Goal: Find specific page/section

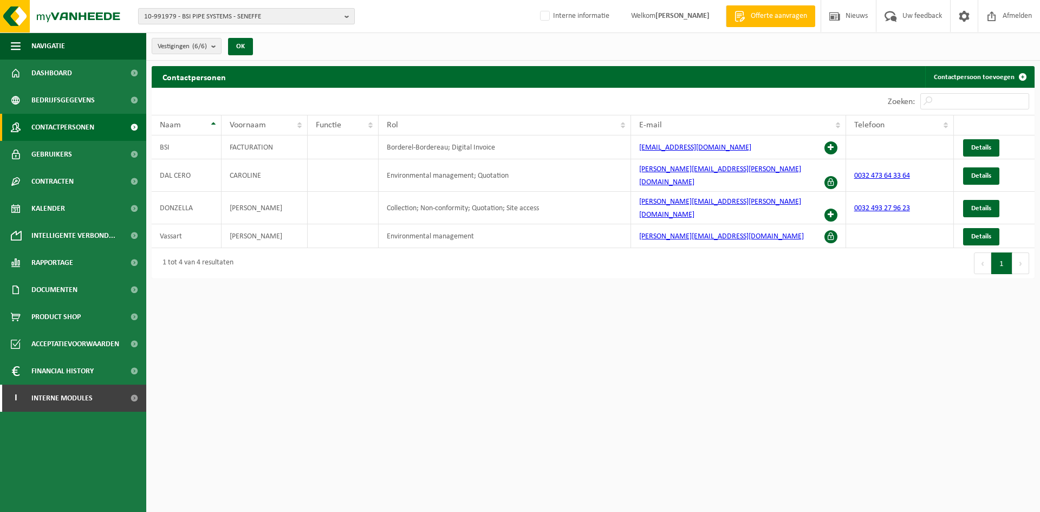
click at [184, 13] on span "10-991979 - BSI PIPE SYSTEMS - SENEFFE" at bounding box center [242, 17] width 196 height 16
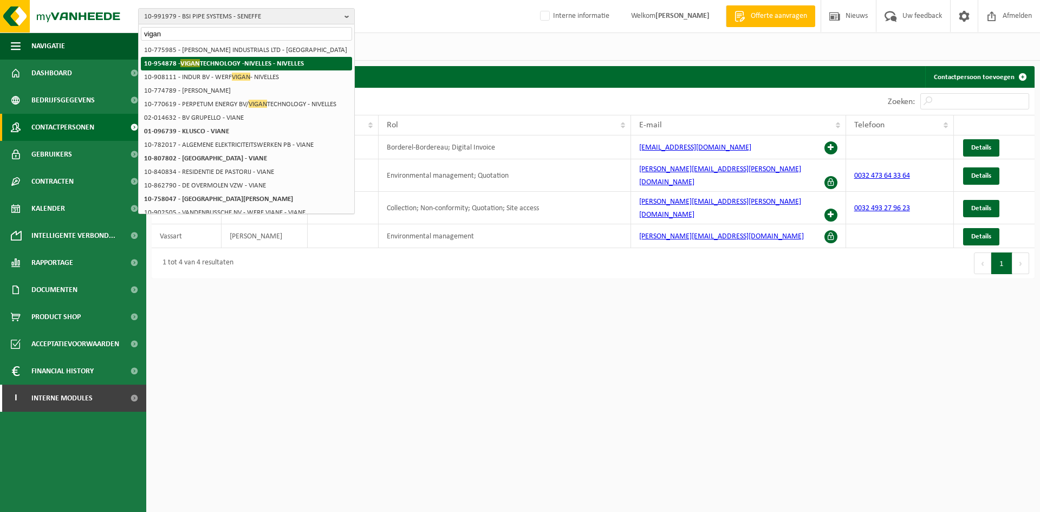
type input "vigan"
click at [226, 64] on strong "10-954878 - VIGAN TECHNOLOGY -NIVELLES - NIVELLES" at bounding box center [224, 63] width 160 height 8
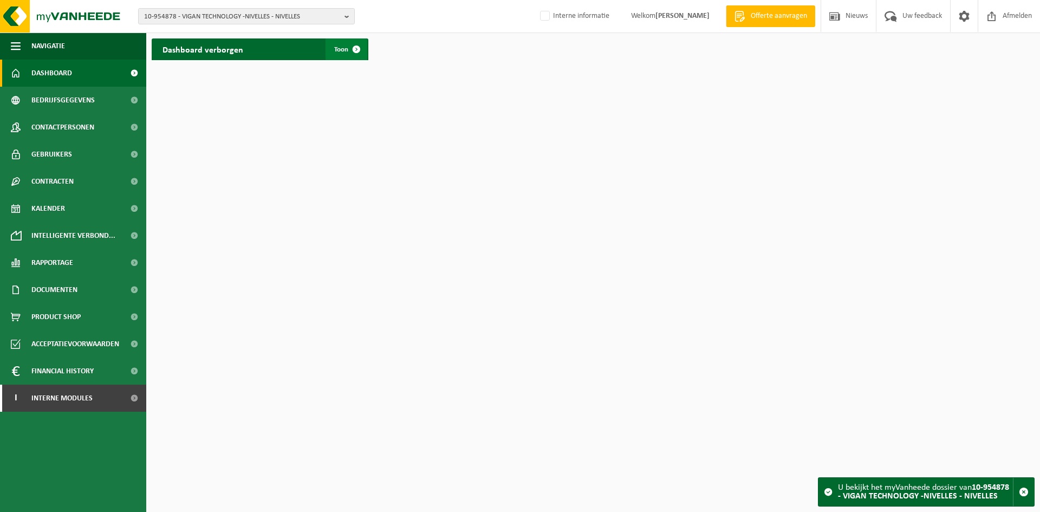
click at [344, 49] on span "Toon" at bounding box center [341, 49] width 14 height 7
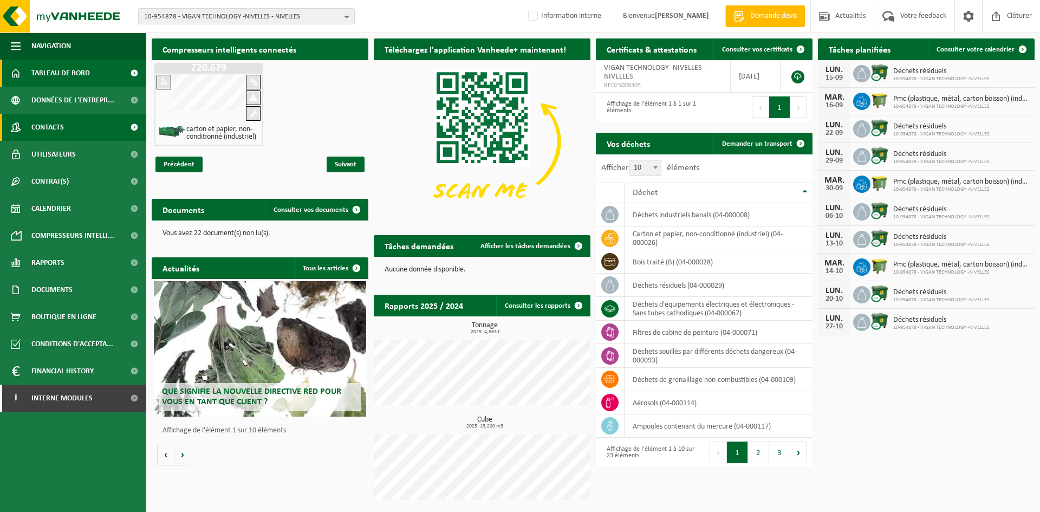
click at [52, 136] on span "Contacts" at bounding box center [47, 127] width 33 height 27
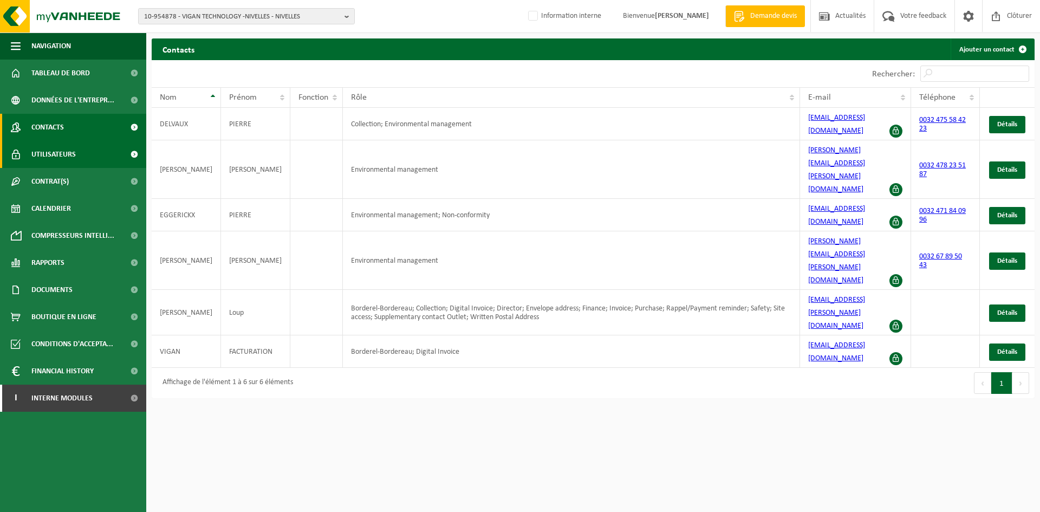
click at [77, 166] on link "Utilisateurs" at bounding box center [73, 154] width 146 height 27
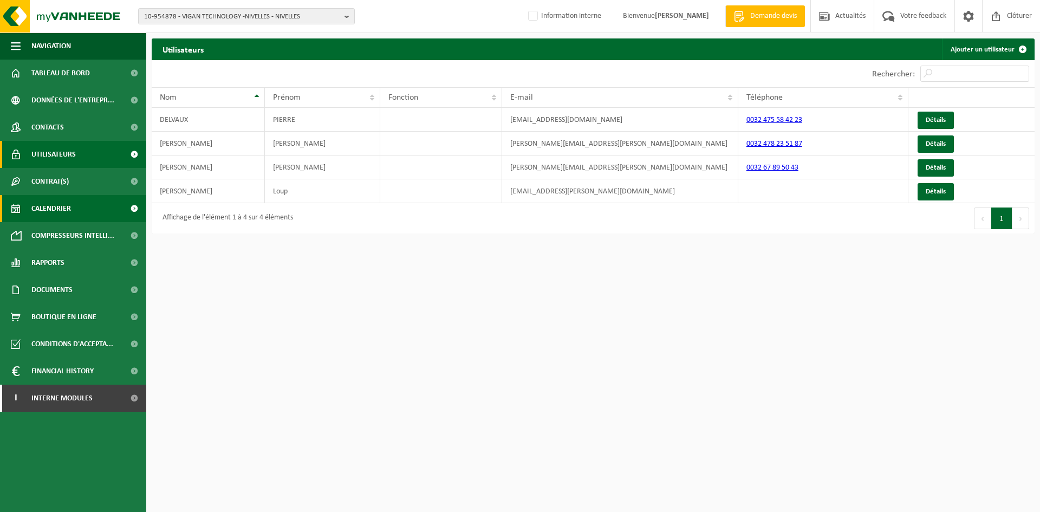
click at [64, 217] on span "Calendrier" at bounding box center [51, 208] width 40 height 27
